Goal: Navigation & Orientation: Find specific page/section

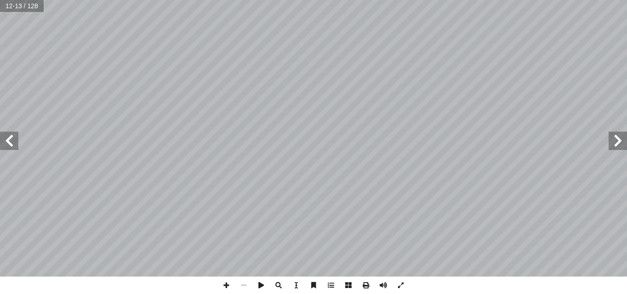
click at [15, 143] on span at bounding box center [9, 141] width 18 height 18
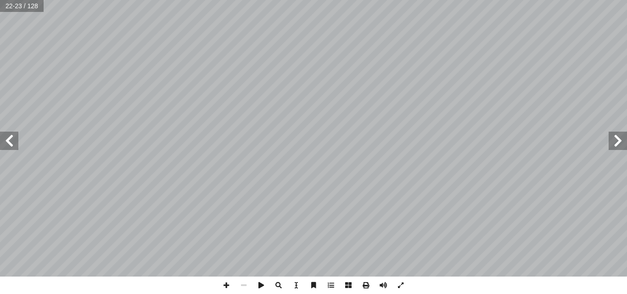
click at [15, 143] on span at bounding box center [9, 141] width 18 height 18
click at [343, 139] on span at bounding box center [618, 141] width 18 height 18
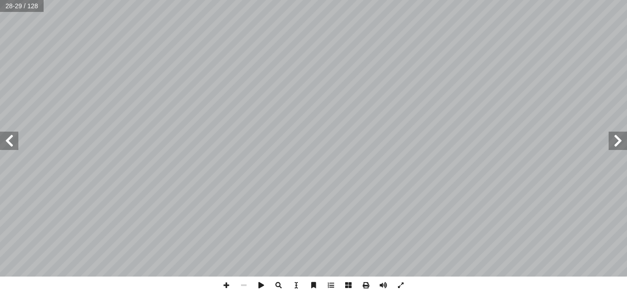
click at [343, 139] on span at bounding box center [618, 141] width 18 height 18
click at [343, 144] on span at bounding box center [618, 141] width 18 height 18
